Goal: Task Accomplishment & Management: Complete application form

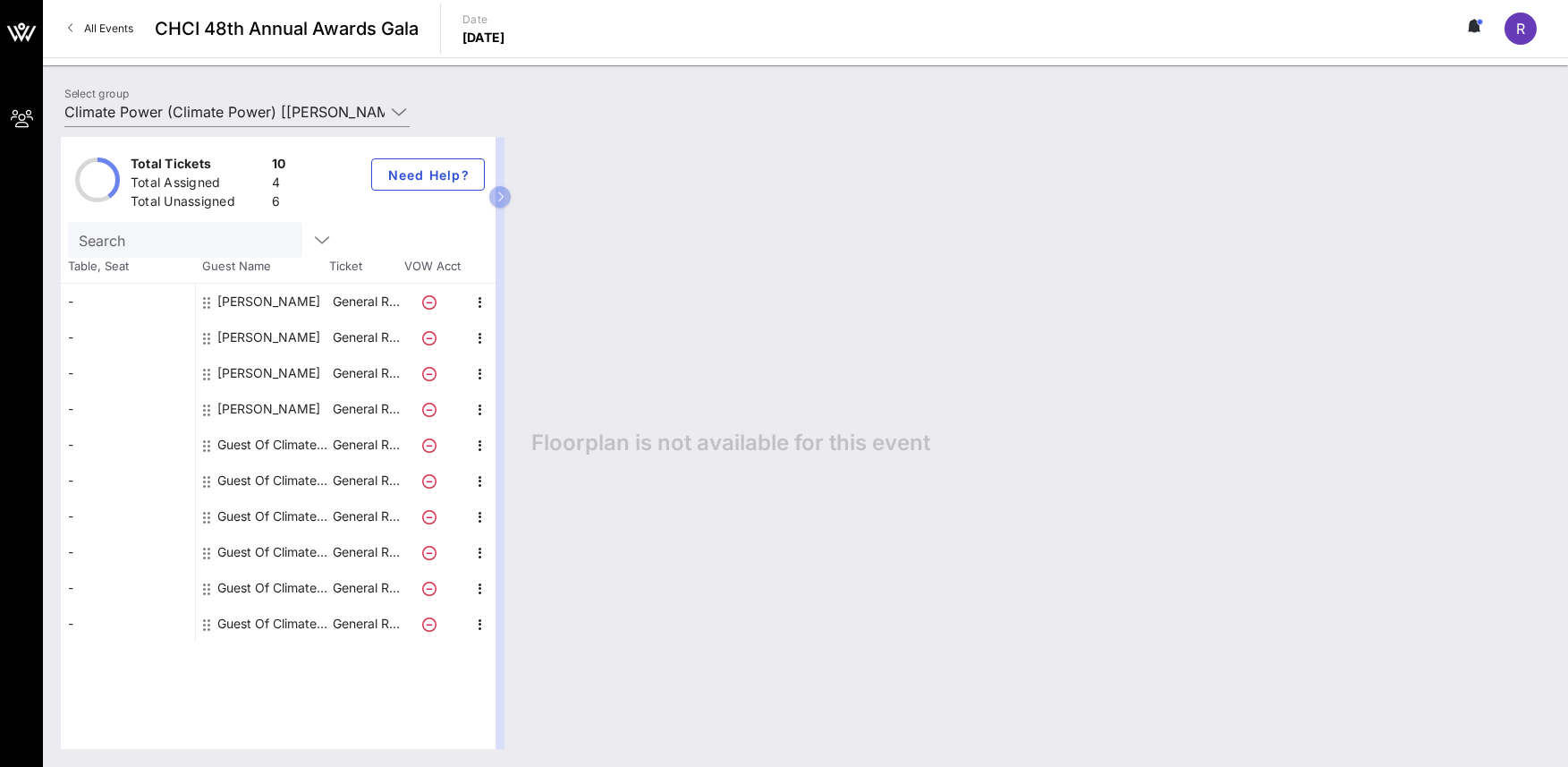
click at [265, 441] on div "Guest Of Climate Power" at bounding box center [274, 445] width 113 height 36
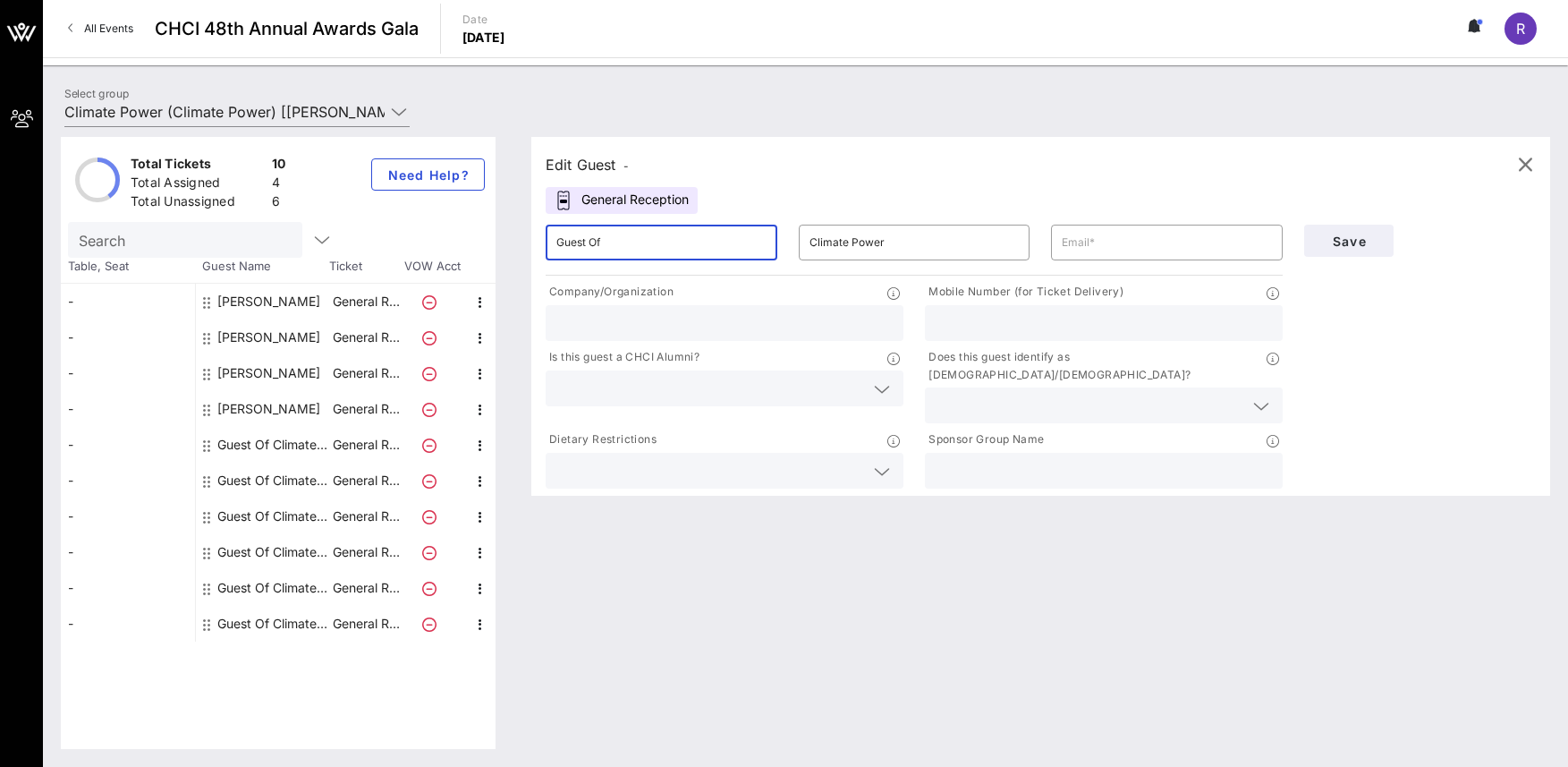
drag, startPoint x: 650, startPoint y: 241, endPoint x: 448, endPoint y: 233, distance: 202.2
click at [448, 233] on div "Total Tickets 10 Total Assigned 4 Total Unassigned 6 Need Help? Search Table, S…" at bounding box center [806, 443] width 1490 height 612
type input "[PERSON_NAME]"
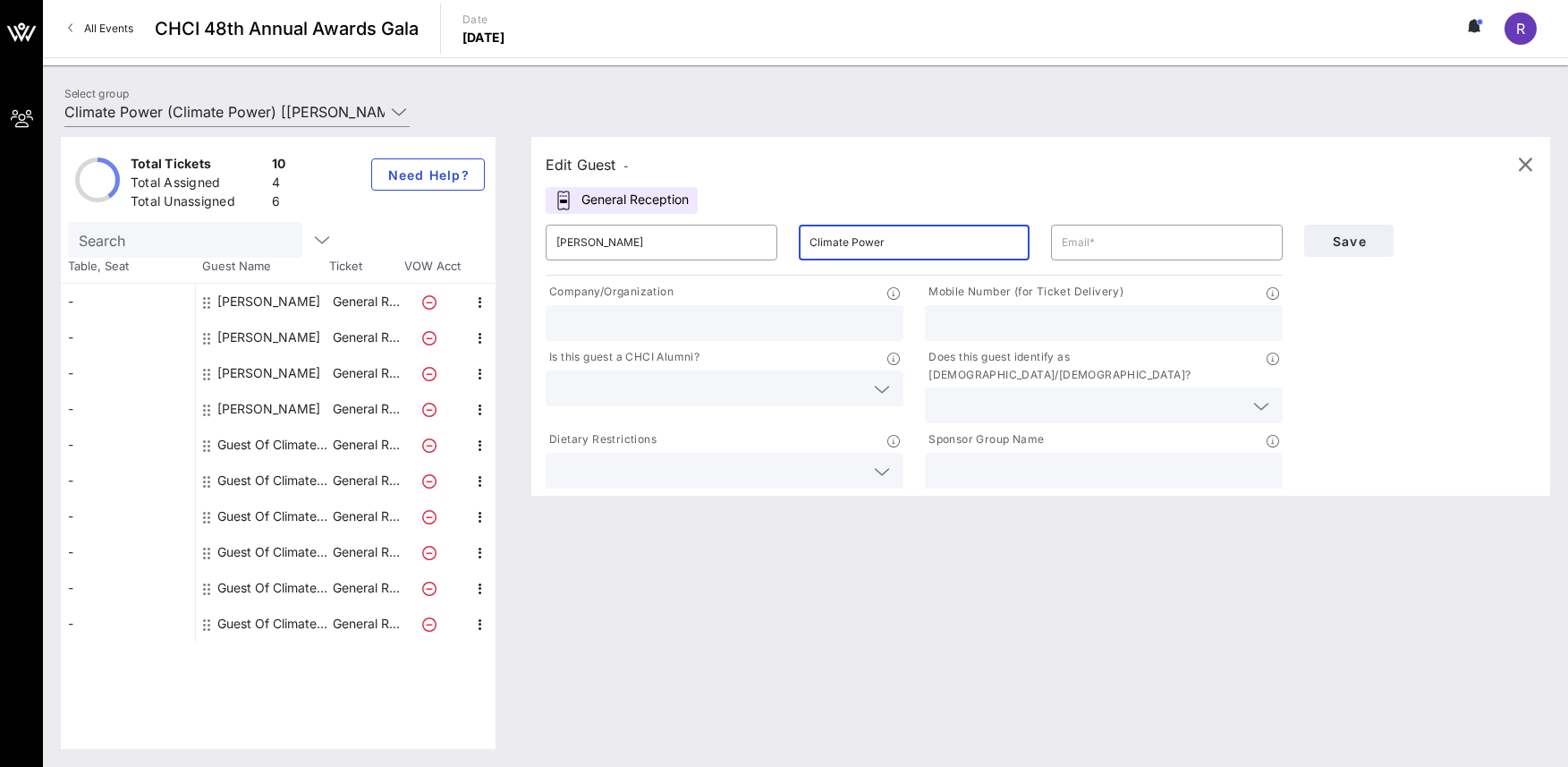
click at [854, 243] on input "Climate Power" at bounding box center [915, 242] width 211 height 29
type input "Valera"
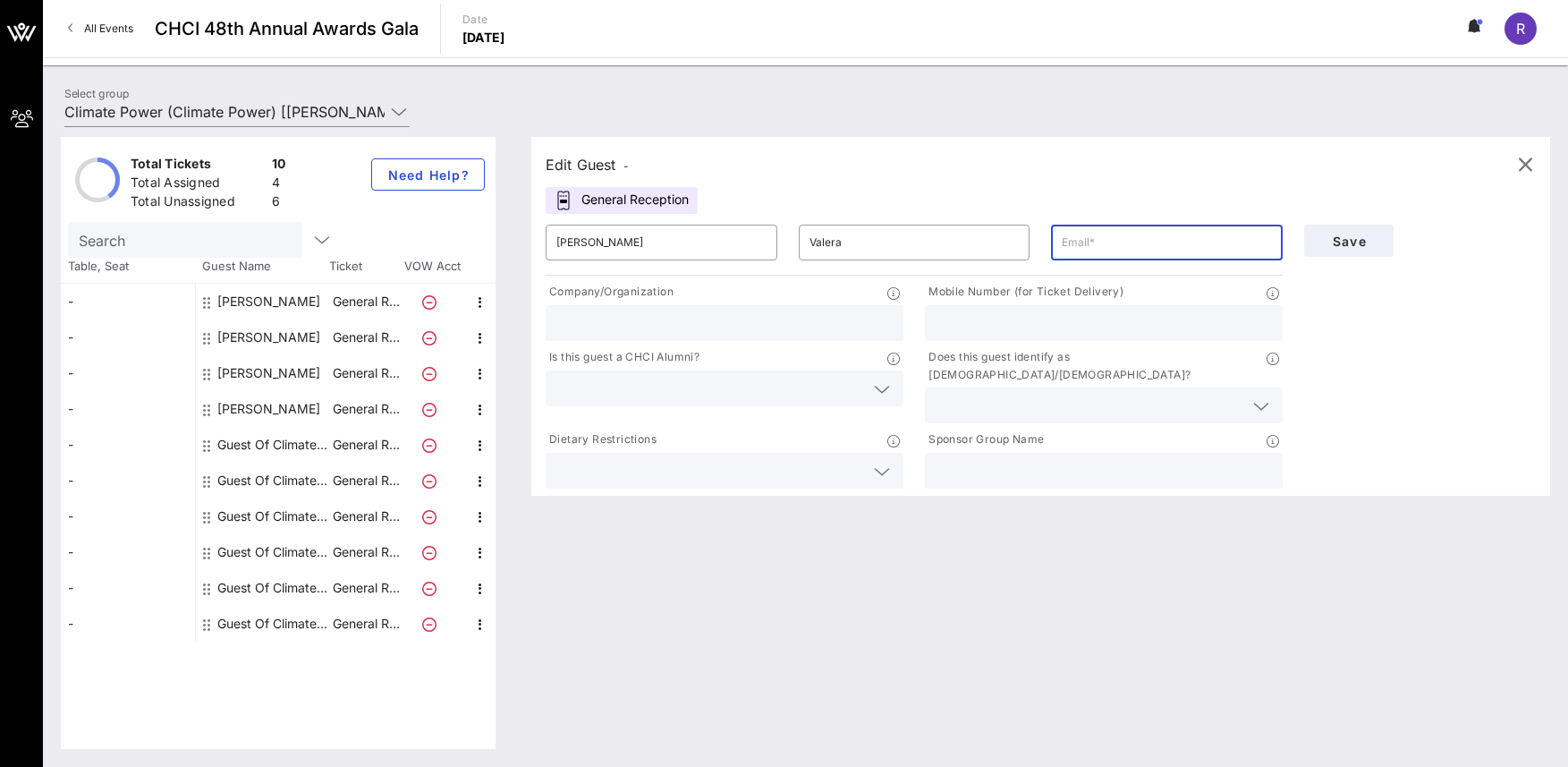
click at [1103, 242] on input "text" at bounding box center [1167, 242] width 211 height 29
paste input "[EMAIL_ADDRESS][DOMAIN_NAME]"
type input "[EMAIL_ADDRESS][DOMAIN_NAME]"
click at [662, 320] on input "text" at bounding box center [725, 323] width 337 height 23
click at [1039, 324] on input "text" at bounding box center [1104, 323] width 337 height 23
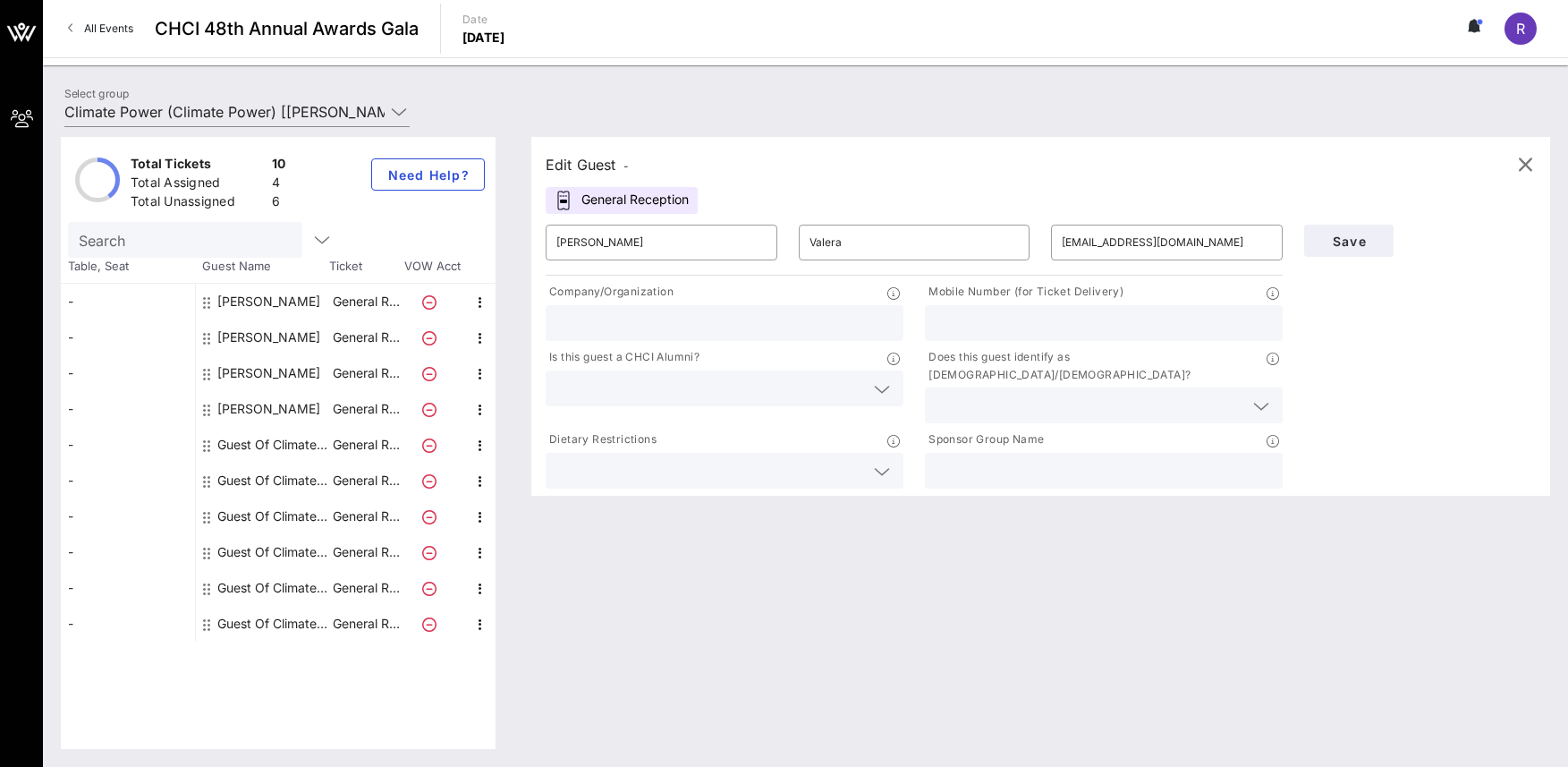
click at [1005, 393] on input "text" at bounding box center [1090, 405] width 308 height 23
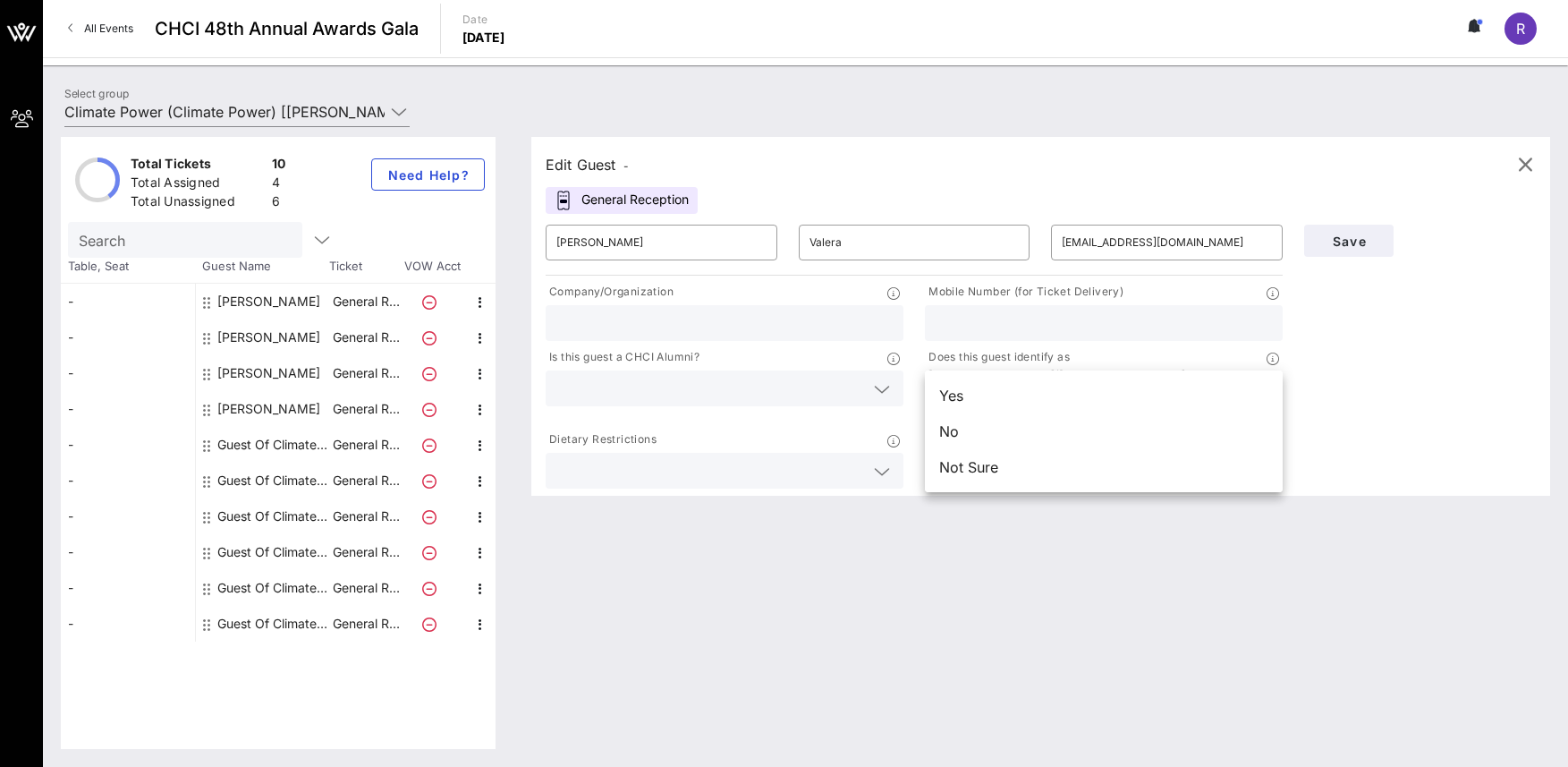
click at [666, 467] on div at bounding box center [725, 471] width 337 height 36
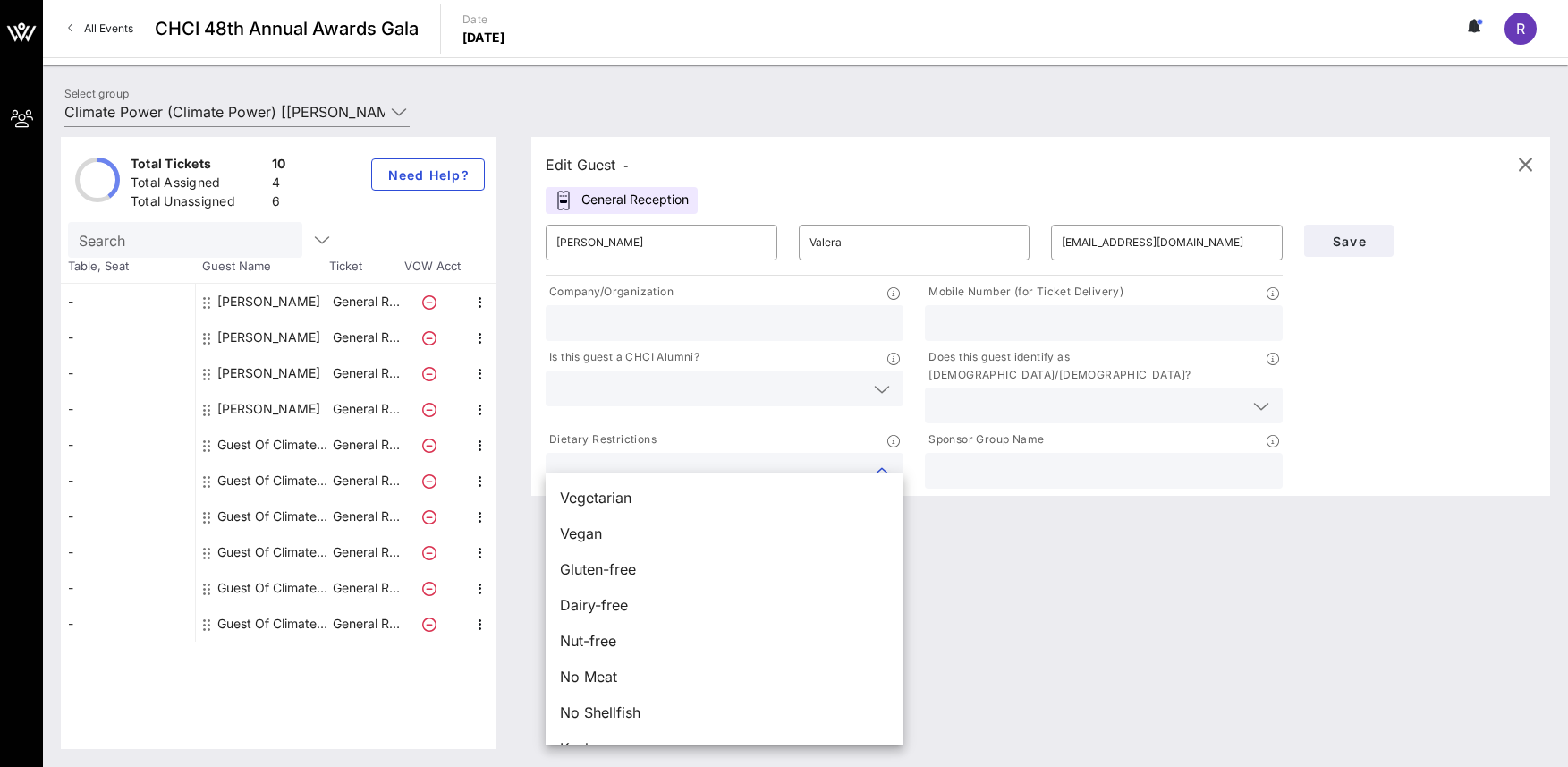
click at [965, 464] on input "text" at bounding box center [1104, 471] width 337 height 23
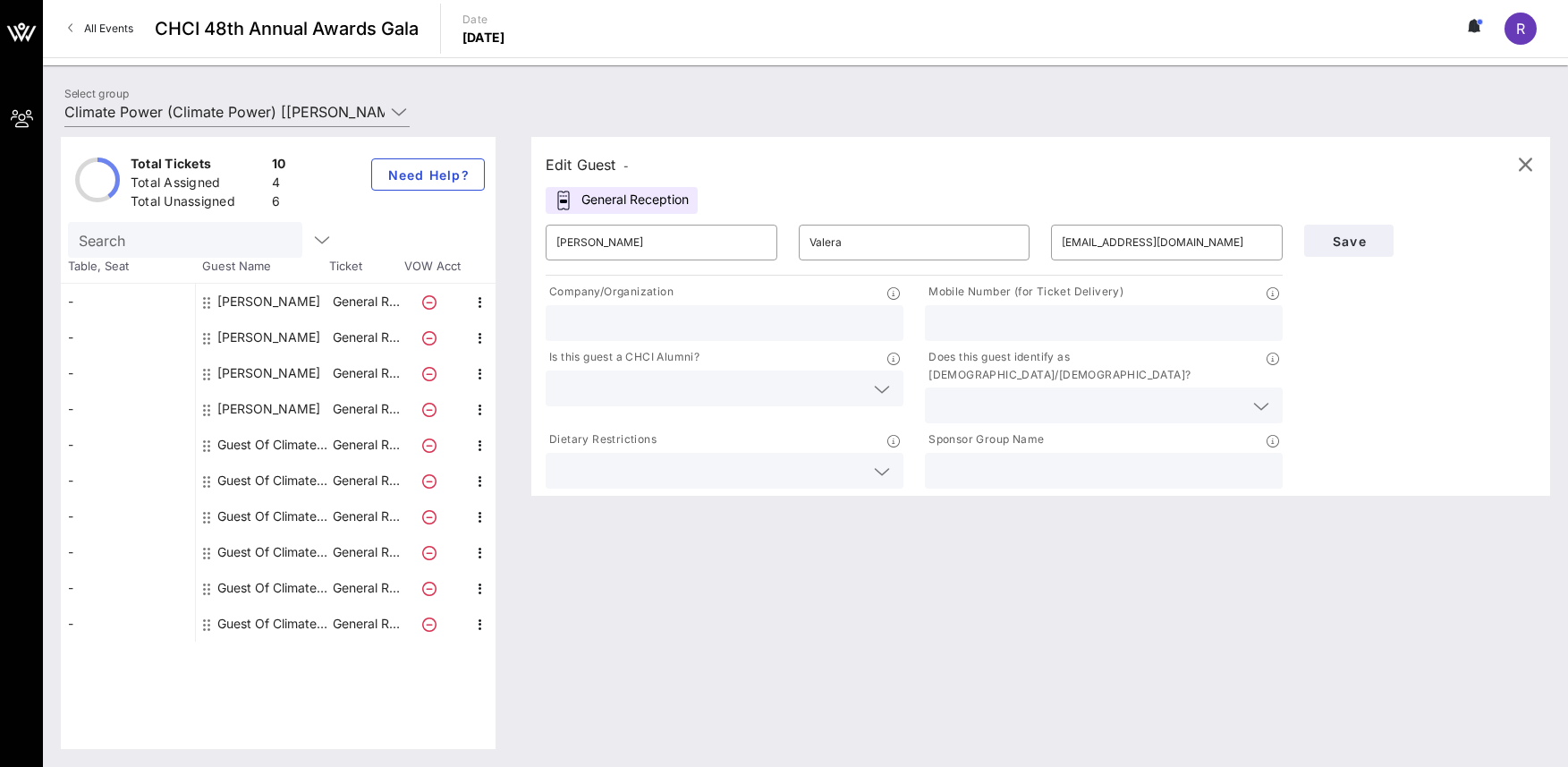
click at [965, 464] on input "text" at bounding box center [1104, 471] width 337 height 23
type input "Climate Power En Acción"
click at [997, 393] on input "text" at bounding box center [1090, 405] width 308 height 23
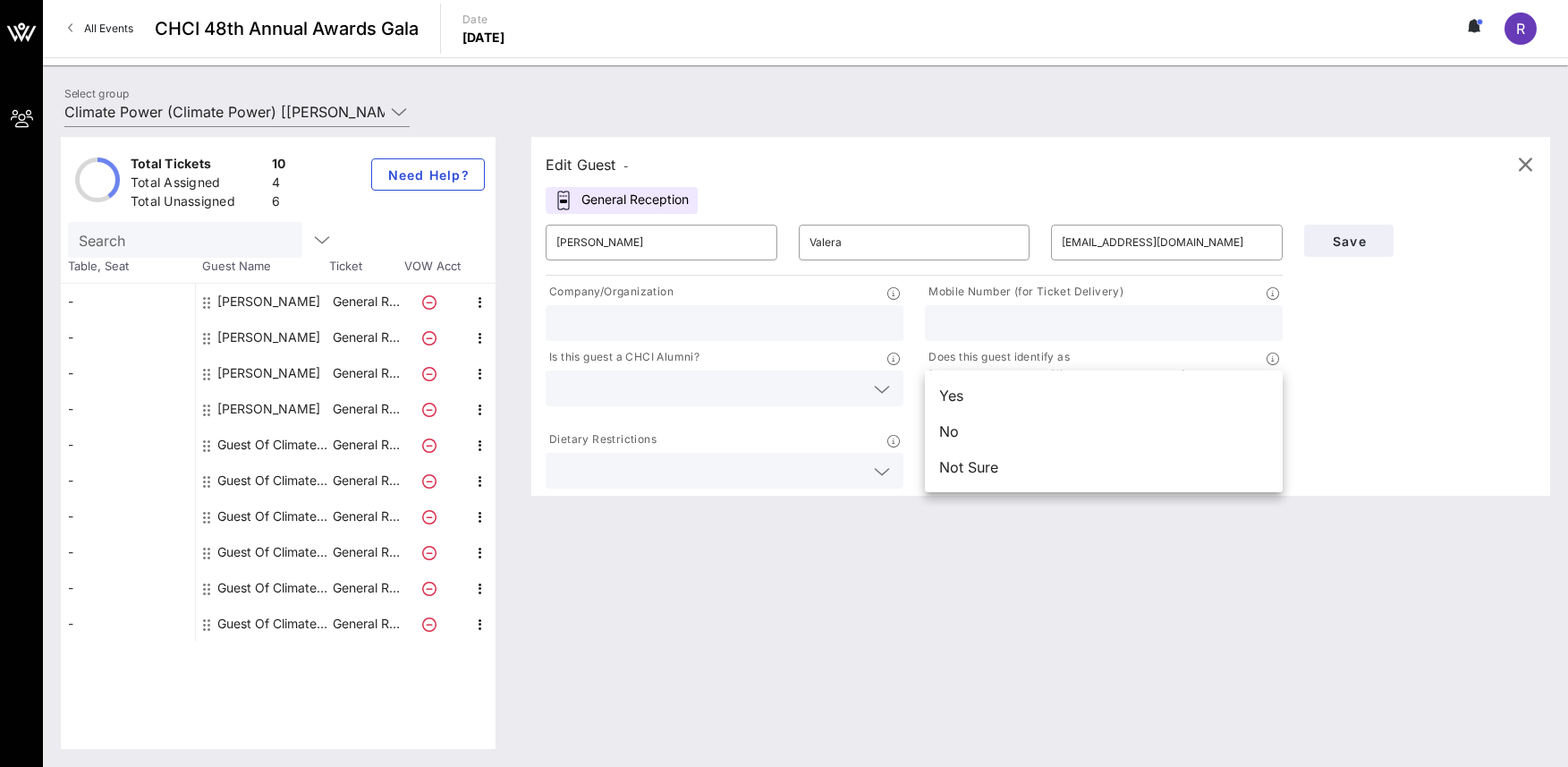
click at [817, 377] on input "text" at bounding box center [710, 388] width 308 height 23
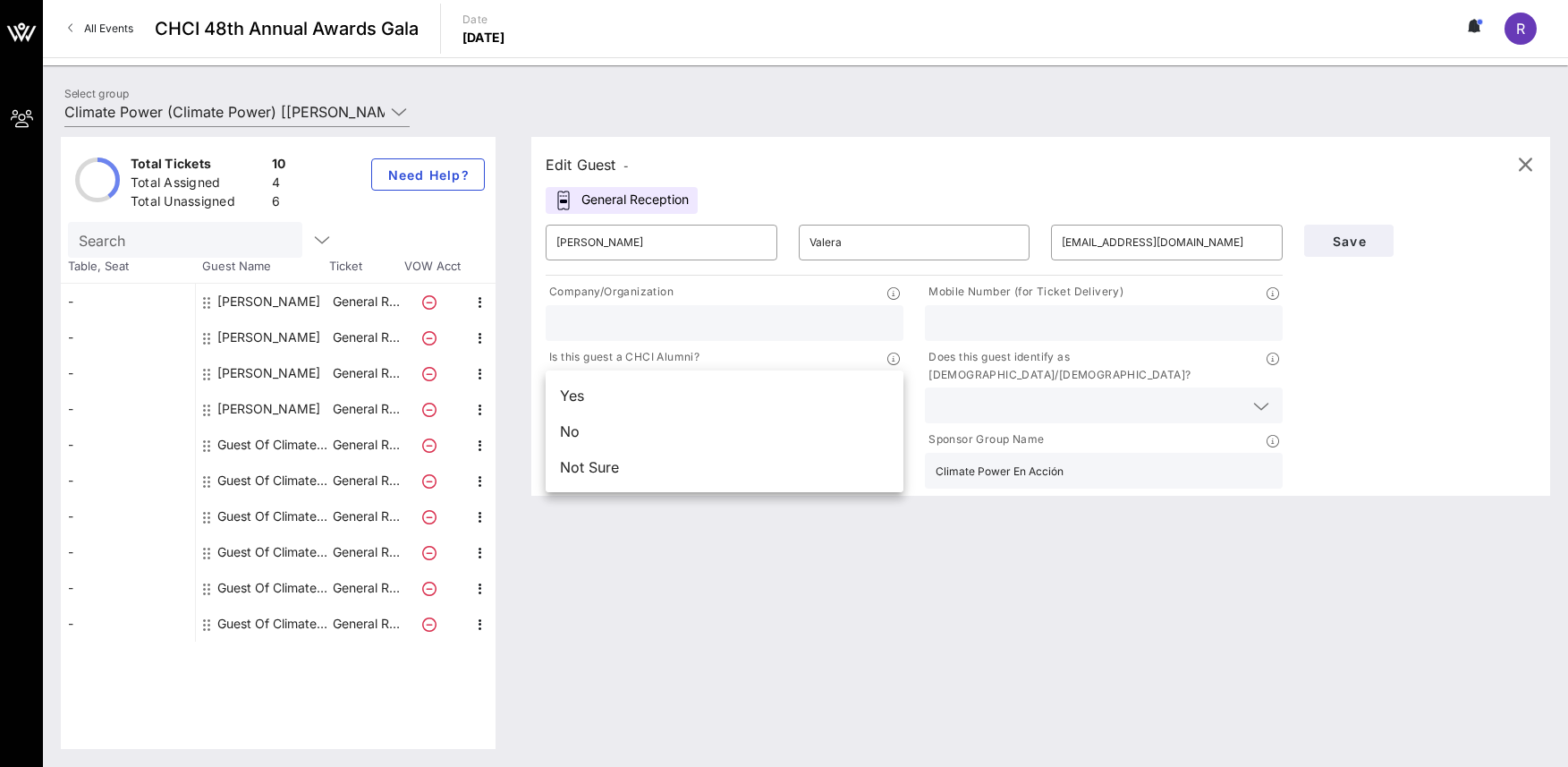
click at [751, 460] on div "Not Sure" at bounding box center [725, 467] width 358 height 36
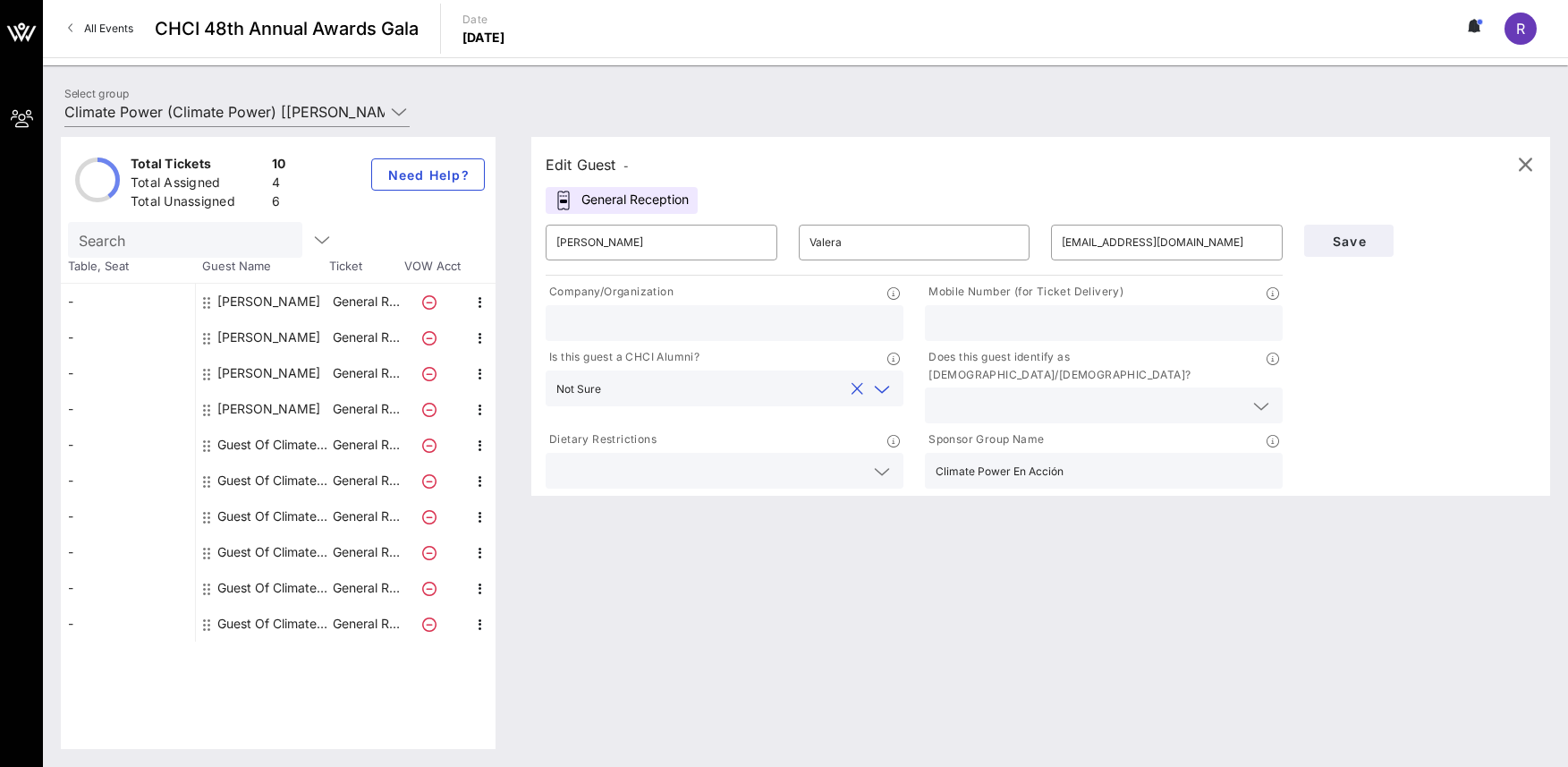
click at [674, 321] on input "text" at bounding box center [725, 323] width 337 height 23
drag, startPoint x: 634, startPoint y: 321, endPoint x: 550, endPoint y: 316, distance: 84.1
click at [550, 316] on div "The Latino Newsletter" at bounding box center [725, 323] width 358 height 36
type input "The Latino Newsletter"
click at [770, 528] on div "Edit Guest - General Reception ​ [PERSON_NAME] ​ [PERSON_NAME] ​ [EMAIL_ADDRESS…" at bounding box center [1032, 443] width 1037 height 612
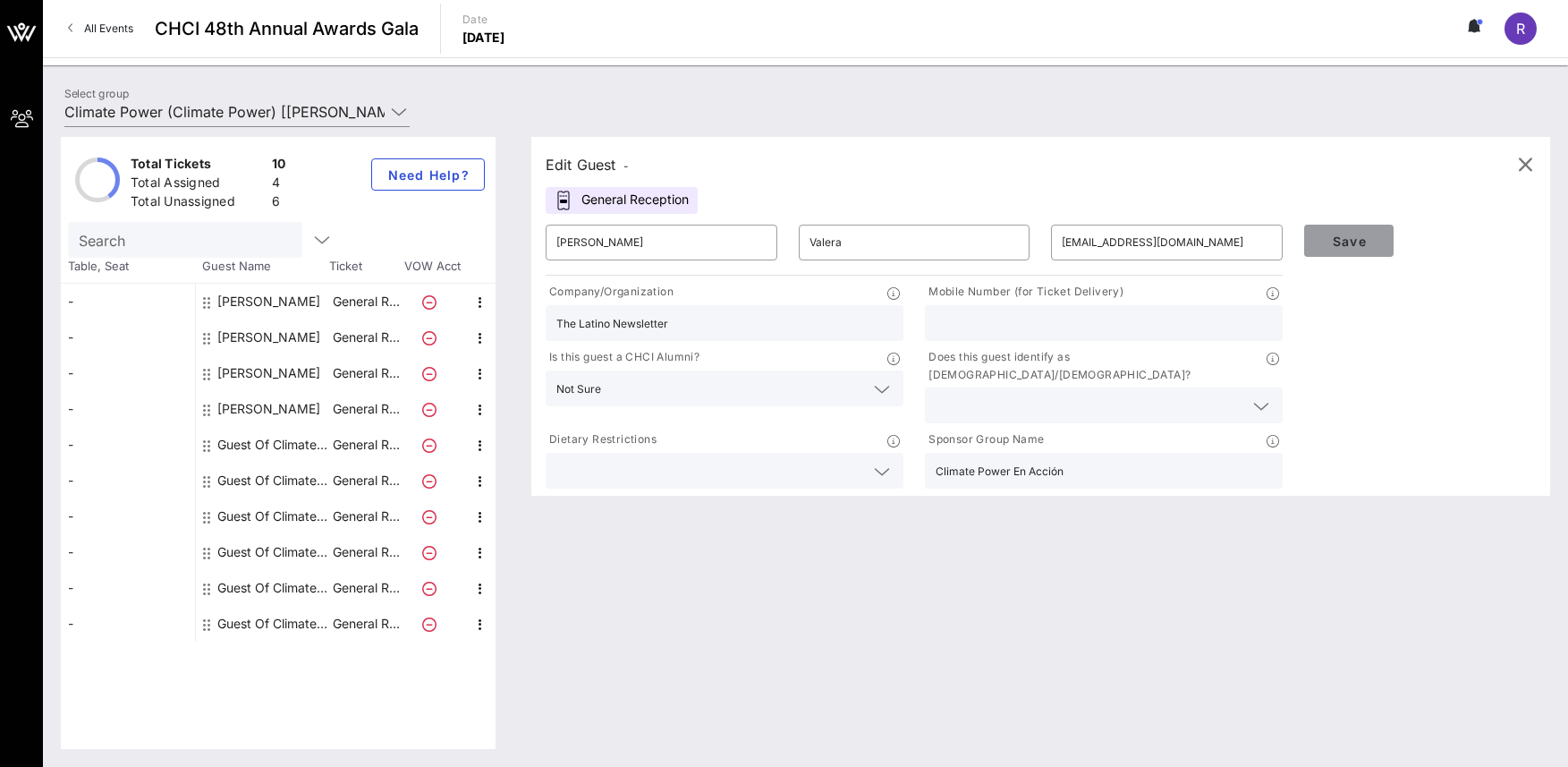
click at [1338, 247] on span "Save" at bounding box center [1349, 240] width 61 height 15
